Goal: Information Seeking & Learning: Learn about a topic

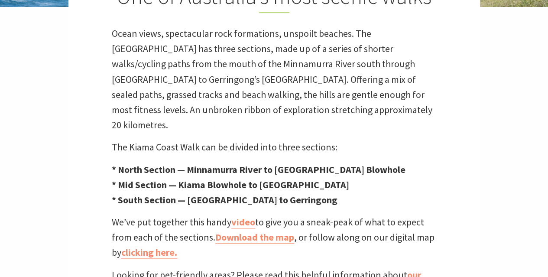
scroll to position [258, 559]
click at [229, 140] on p "The Kiama Coast Walk can be divided into three sections:" at bounding box center [274, 147] width 325 height 15
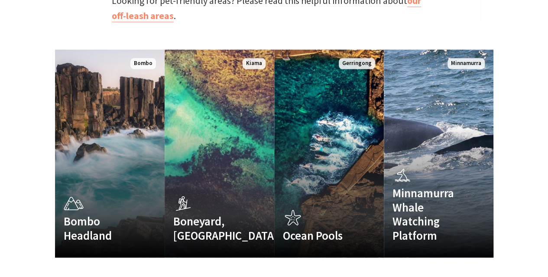
scroll to position [550, 0]
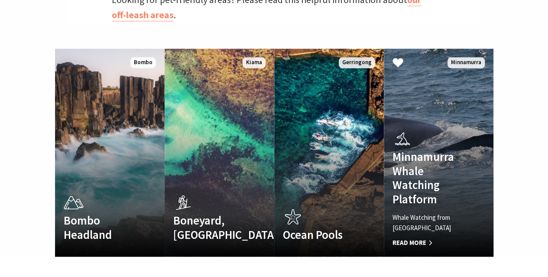
click at [416, 237] on span "Read More" at bounding box center [431, 242] width 76 height 10
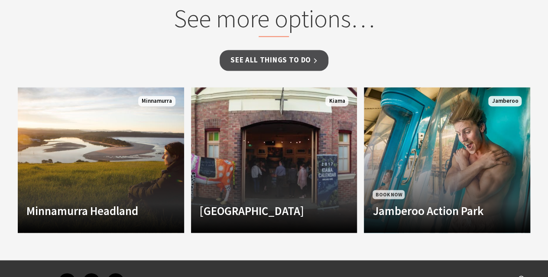
scroll to position [615, 0]
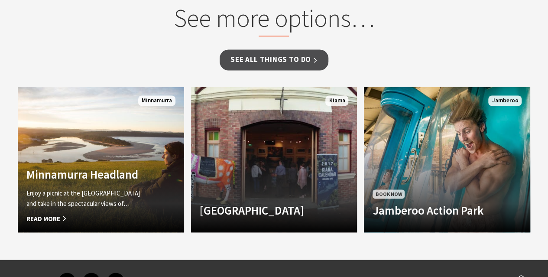
click at [169, 198] on link "Minnamurra Headland Enjoy a picnic at the Minnamurra headland and take in the s…" at bounding box center [101, 160] width 166 height 146
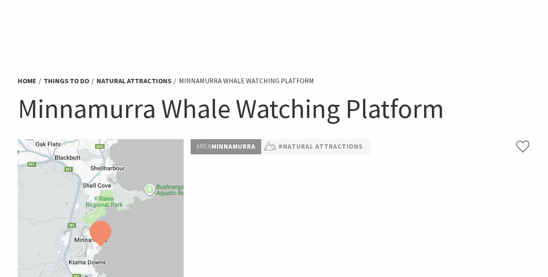
scroll to position [615, 0]
